Goal: Book appointment/travel/reservation

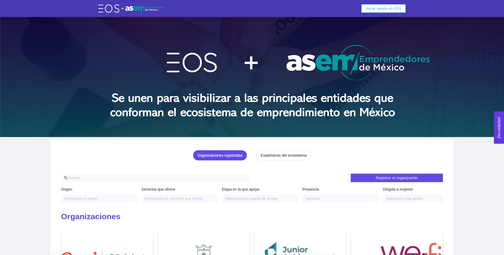
click at [386, 10] on span "Iniciar sesión en EOS" at bounding box center [383, 9] width 36 height 6
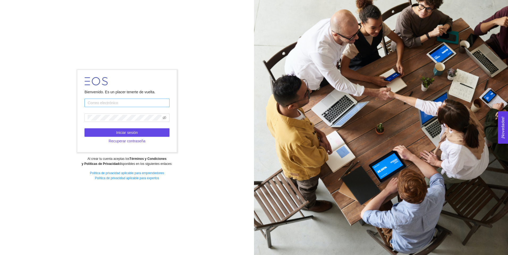
click at [130, 102] on input "text" at bounding box center [126, 103] width 85 height 8
type input "[EMAIL_ADDRESS][DOMAIN_NAME]"
click at [130, 133] on span "Iniciar sesión" at bounding box center [127, 133] width 22 height 6
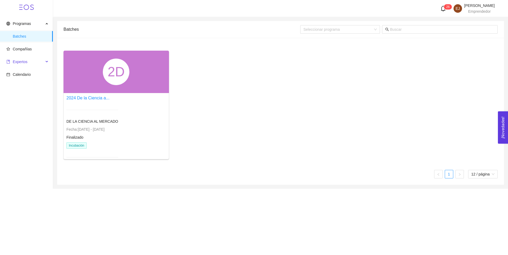
click at [21, 60] on span "Expertos" at bounding box center [20, 62] width 15 height 4
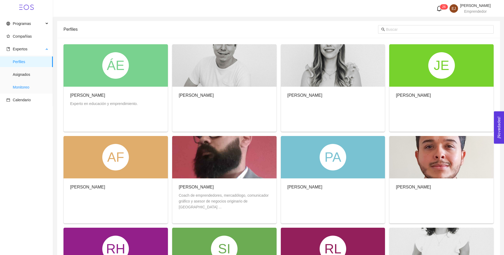
click at [25, 88] on span "Monitoreo" at bounding box center [31, 87] width 36 height 11
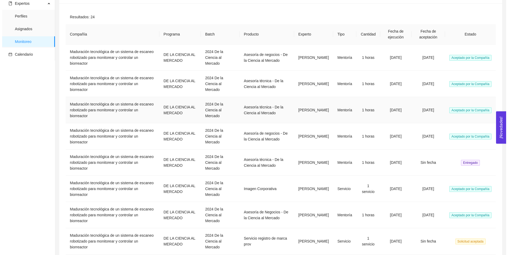
scroll to position [53, 0]
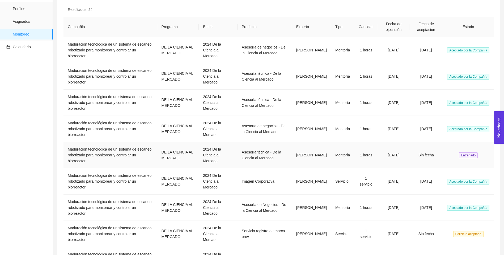
click at [469, 154] on span "Entregado" at bounding box center [468, 156] width 19 height 6
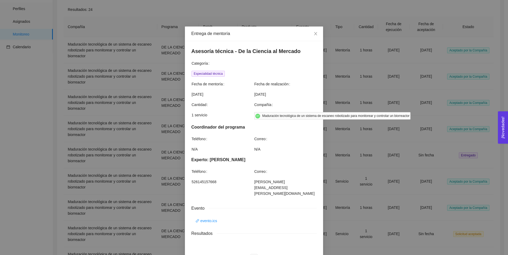
scroll to position [131, 0]
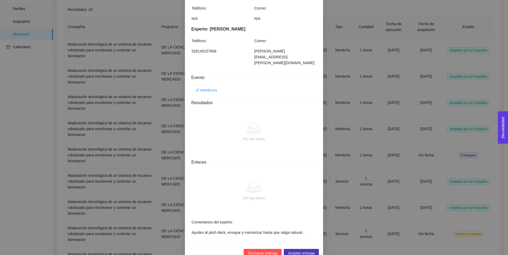
click at [303, 251] on span "Aceptar entrega" at bounding box center [301, 254] width 27 height 6
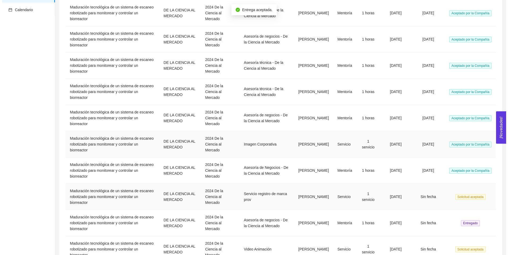
scroll to position [125, 0]
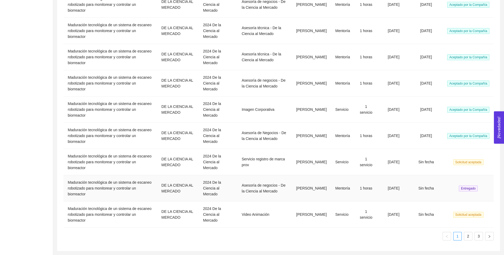
click at [472, 190] on span "Entregado" at bounding box center [468, 189] width 19 height 6
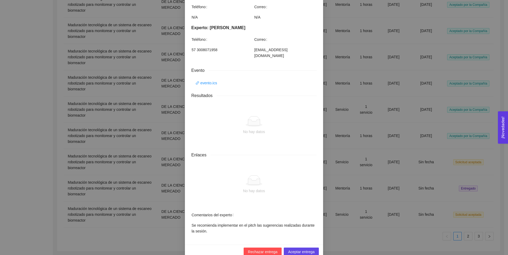
scroll to position [145, 0]
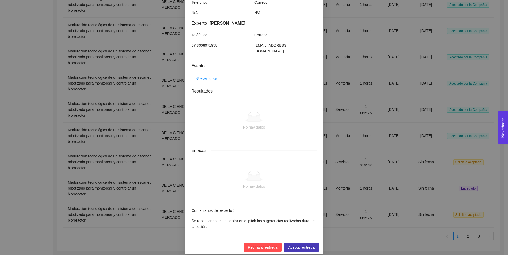
click at [292, 245] on span "Aceptar entrega" at bounding box center [301, 248] width 27 height 6
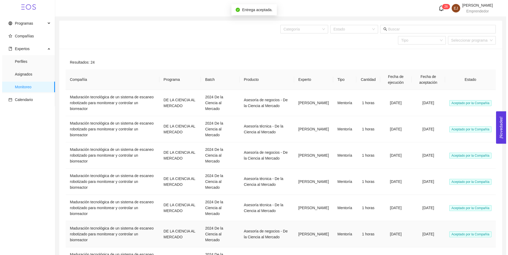
scroll to position [0, 0]
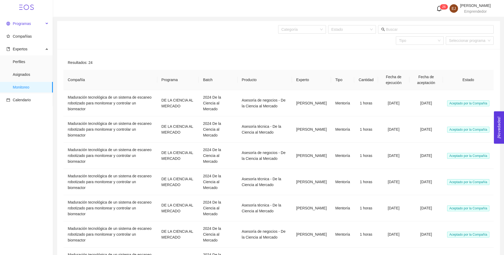
click at [23, 22] on span "Programas" at bounding box center [22, 24] width 18 height 4
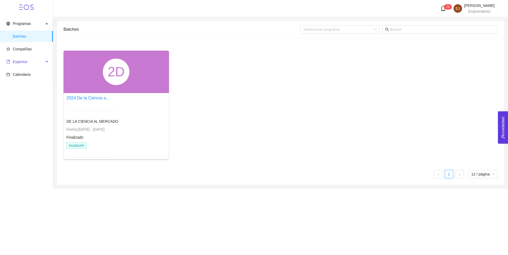
click at [28, 64] on span "Expertos" at bounding box center [24, 62] width 37 height 11
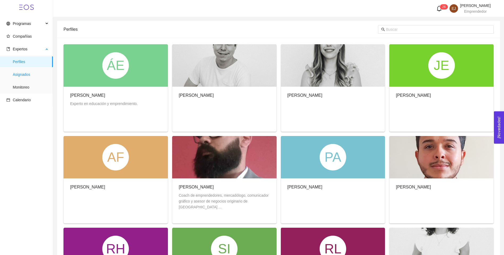
click at [26, 72] on span "Asignados" at bounding box center [31, 74] width 36 height 11
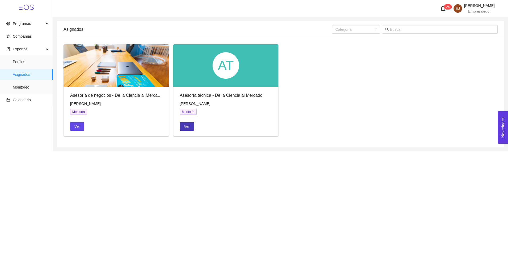
click at [189, 126] on button "Ver" at bounding box center [187, 126] width 14 height 8
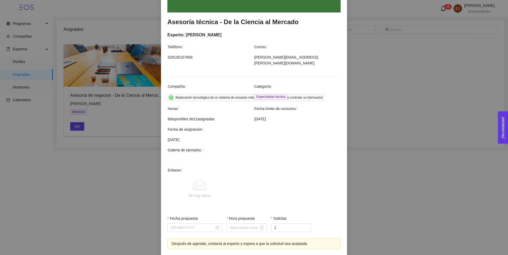
scroll to position [103, 0]
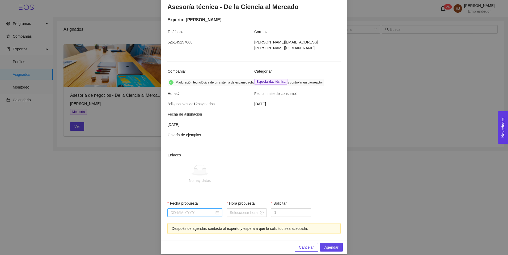
click at [214, 210] on div at bounding box center [194, 213] width 49 height 6
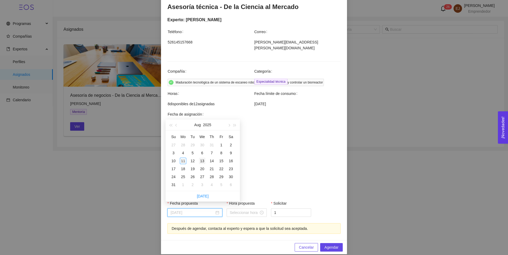
type input "[DATE]"
click at [203, 159] on div "13" at bounding box center [202, 161] width 6 height 6
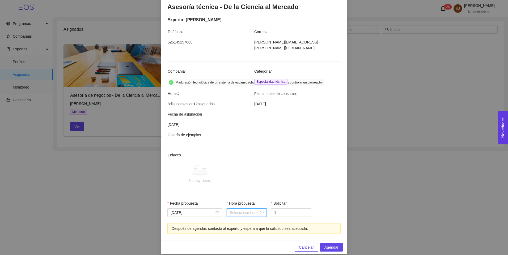
click at [249, 210] on input "Hora propuesta" at bounding box center [244, 213] width 29 height 6
click at [230, 155] on div "17" at bounding box center [231, 154] width 15 height 7
type input "17:00:00"
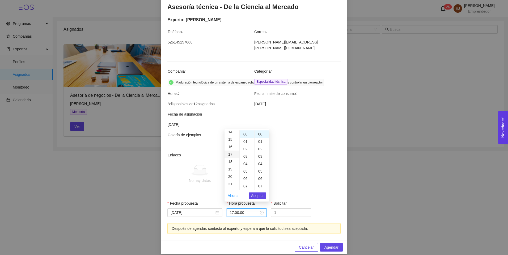
scroll to position [126, 0]
click at [243, 135] on div "00" at bounding box center [247, 134] width 15 height 7
click at [257, 197] on span "Aceptar" at bounding box center [257, 196] width 13 height 6
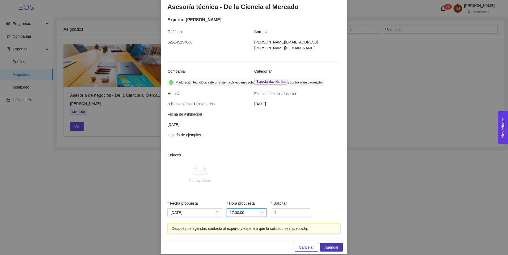
click at [327, 245] on span "Agendar" at bounding box center [331, 248] width 14 height 6
click at [329, 245] on span "Agendar" at bounding box center [331, 248] width 14 height 6
click at [308, 245] on span "Cancelar" at bounding box center [306, 248] width 15 height 6
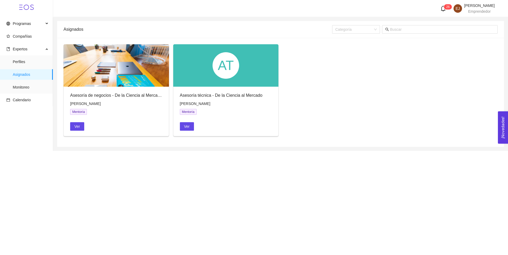
scroll to position [77, 0]
